Goal: Information Seeking & Learning: Learn about a topic

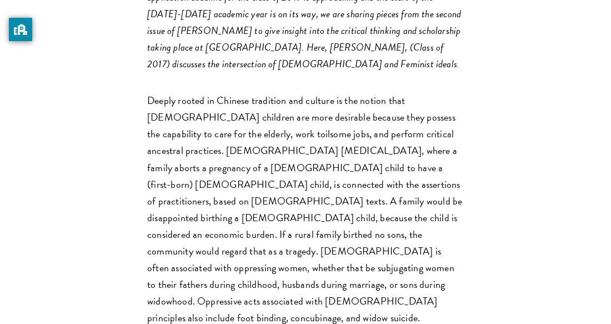
scroll to position [538, 0]
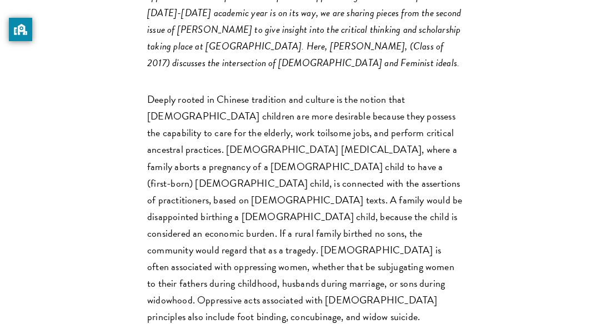
click at [307, 124] on p "Deeply rooted in Chinese tradition and culture is the notion that [DEMOGRAPHIC_…" at bounding box center [305, 208] width 317 height 234
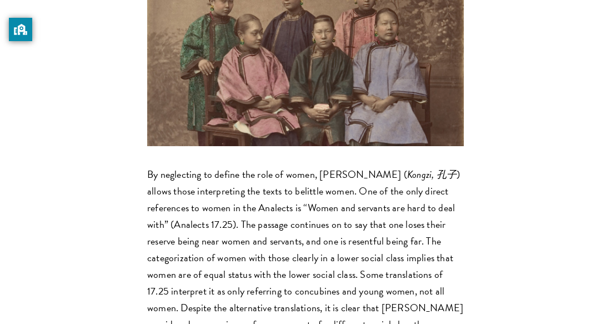
scroll to position [1182, 0]
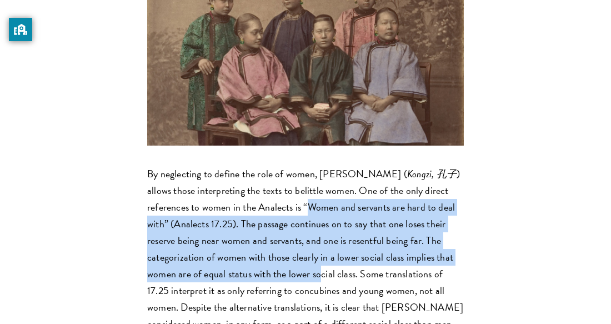
drag, startPoint x: 307, startPoint y: 113, endPoint x: 318, endPoint y: 185, distance: 72.5
click at [318, 185] on p "By neglecting to define the role of women, [PERSON_NAME] ( [PERSON_NAME], [PERS…" at bounding box center [305, 274] width 317 height 217
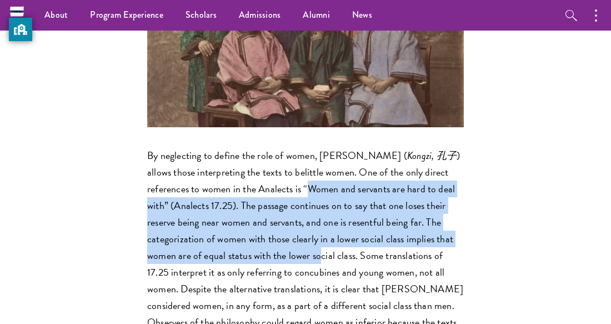
scroll to position [1200, 0]
click at [247, 148] on p "By neglecting to define the role of women, [PERSON_NAME] ( [PERSON_NAME], [PERS…" at bounding box center [305, 256] width 317 height 217
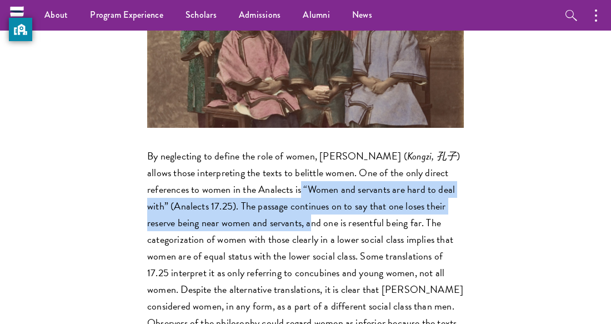
drag, startPoint x: 302, startPoint y: 97, endPoint x: 312, endPoint y: 133, distance: 37.1
click at [312, 148] on p "By neglecting to define the role of women, [PERSON_NAME] ( [PERSON_NAME], [PERS…" at bounding box center [305, 256] width 317 height 217
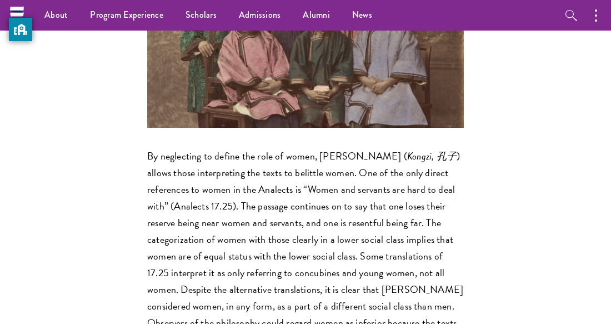
click at [316, 148] on p "By neglecting to define the role of women, [PERSON_NAME] ( [PERSON_NAME], [PERS…" at bounding box center [305, 256] width 317 height 217
drag, startPoint x: 176, startPoint y: 114, endPoint x: 233, endPoint y: 117, distance: 57.3
click at [233, 148] on p "By neglecting to define the role of women, [PERSON_NAME] ( [PERSON_NAME], [PERS…" at bounding box center [305, 256] width 317 height 217
drag, startPoint x: 176, startPoint y: 114, endPoint x: 232, endPoint y: 114, distance: 55.6
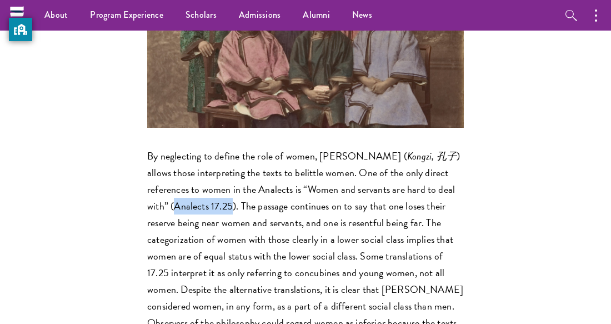
click at [232, 148] on p "By neglecting to define the role of women, [PERSON_NAME] ( [PERSON_NAME], [PERS…" at bounding box center [305, 256] width 317 height 217
drag, startPoint x: 177, startPoint y: 111, endPoint x: 230, endPoint y: 113, distance: 52.8
click at [230, 148] on p "By neglecting to define the role of women, [PERSON_NAME] ( [PERSON_NAME], [PERS…" at bounding box center [305, 256] width 317 height 217
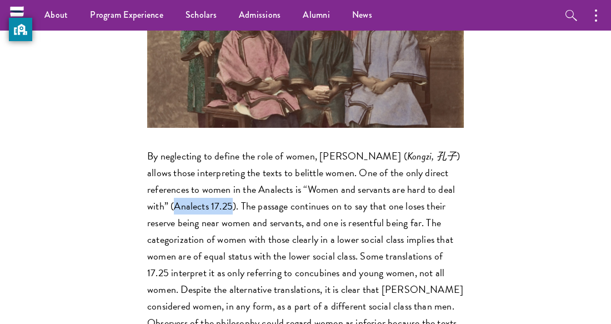
copy p "Analects 17.25"
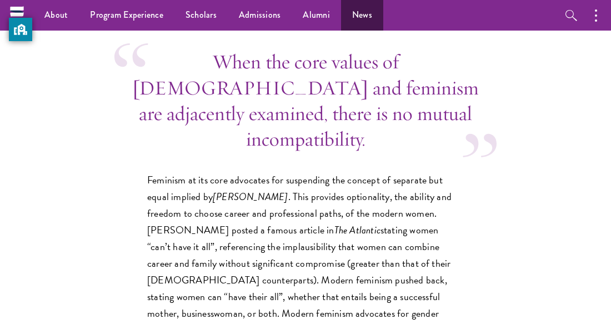
scroll to position [2633, 0]
